Goal: Navigation & Orientation: Find specific page/section

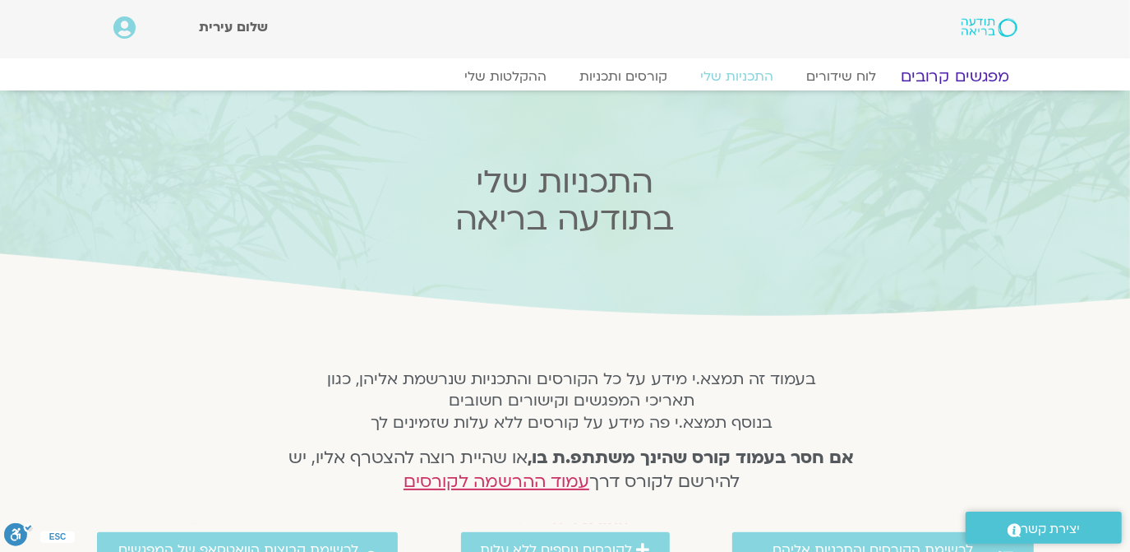
click at [951, 77] on link "מפגשים קרובים" at bounding box center [954, 77] width 149 height 20
click at [959, 69] on link "מפגשים קרובים" at bounding box center [954, 77] width 149 height 20
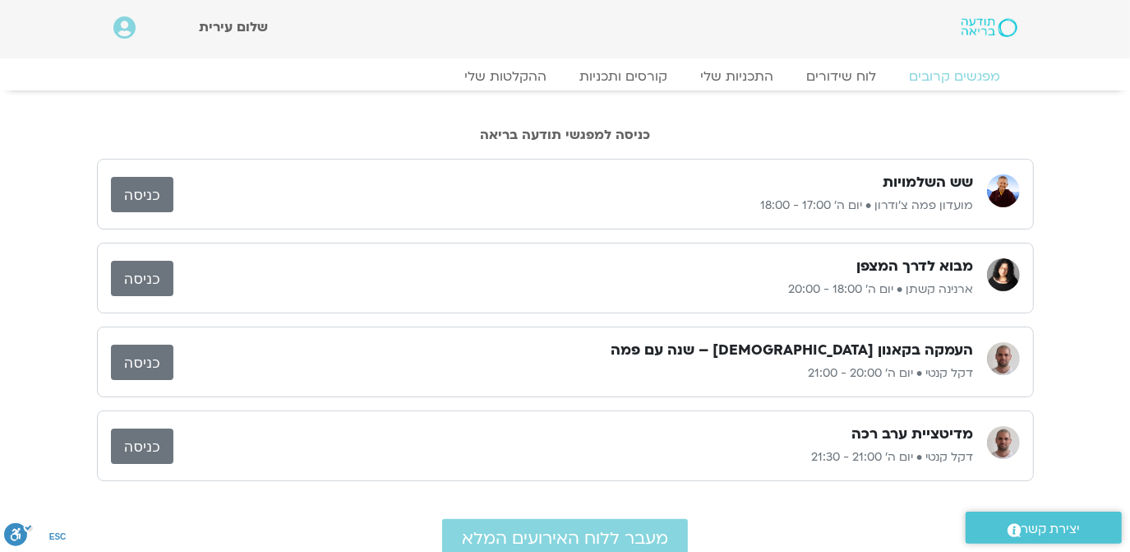
click at [143, 275] on link "כניסה" at bounding box center [142, 278] width 62 height 35
